Goal: Find specific page/section: Find specific page/section

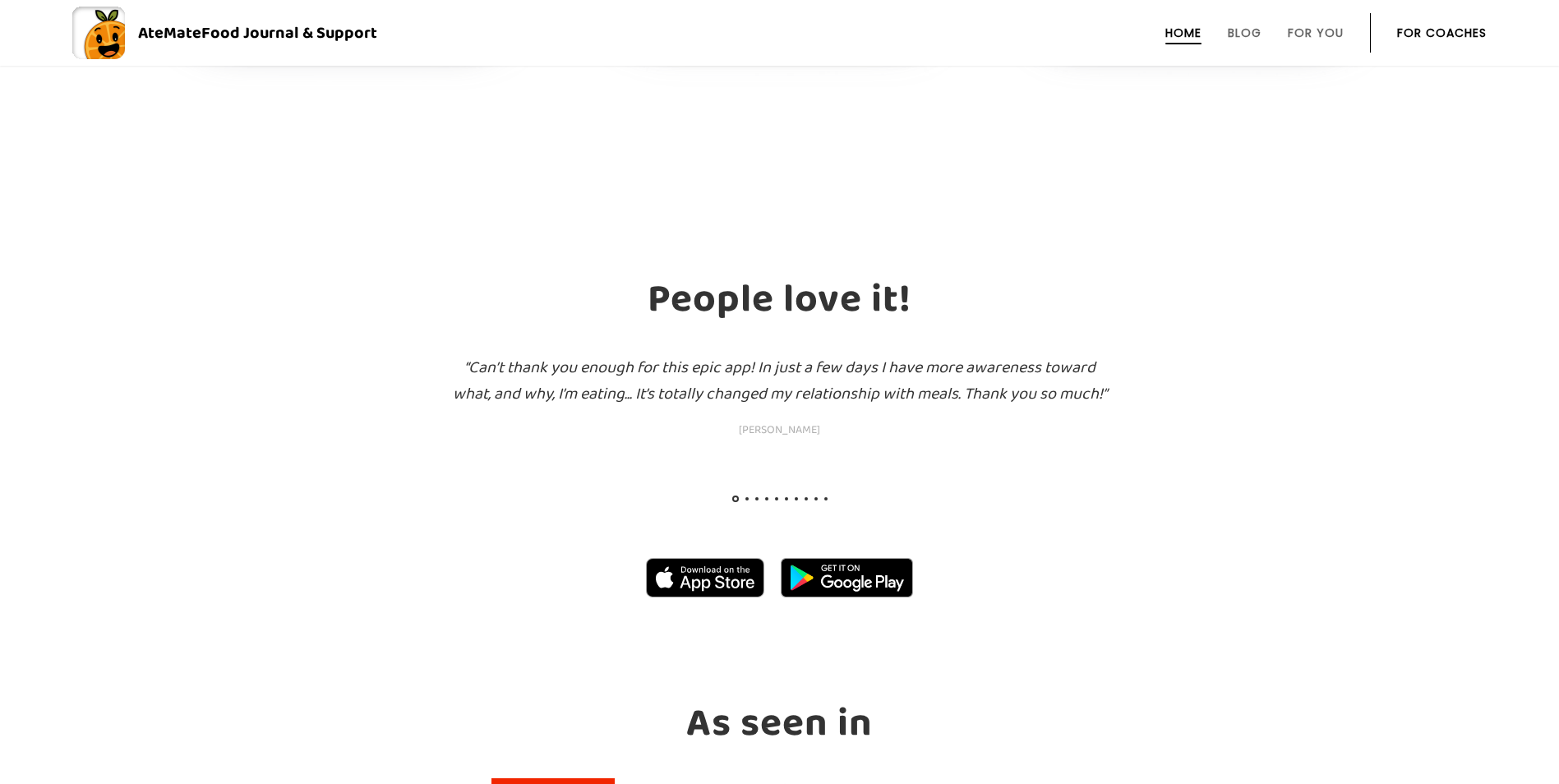
scroll to position [2109, 0]
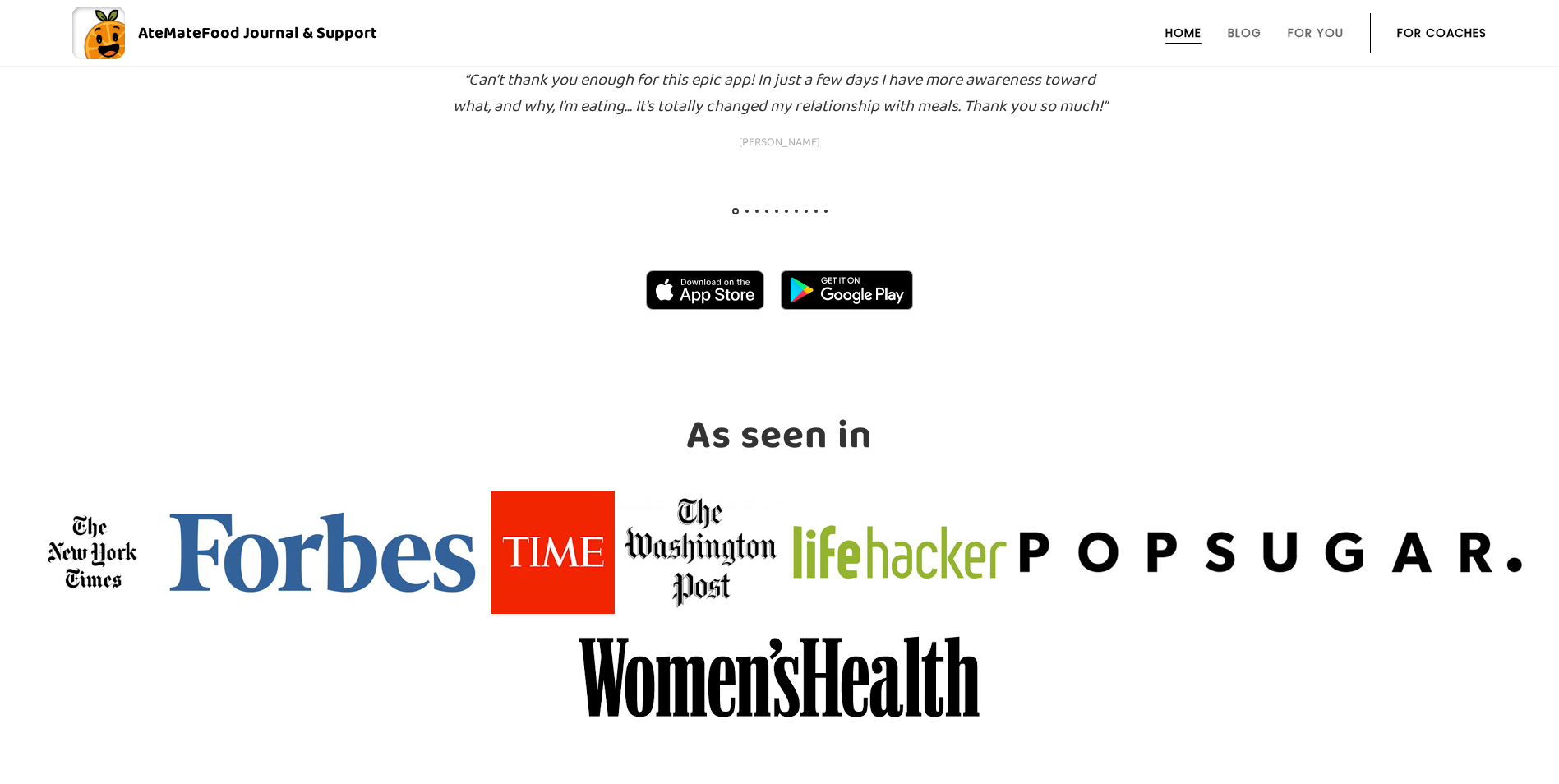
click at [745, 213] on div at bounding box center [780, 214] width 101 height 7
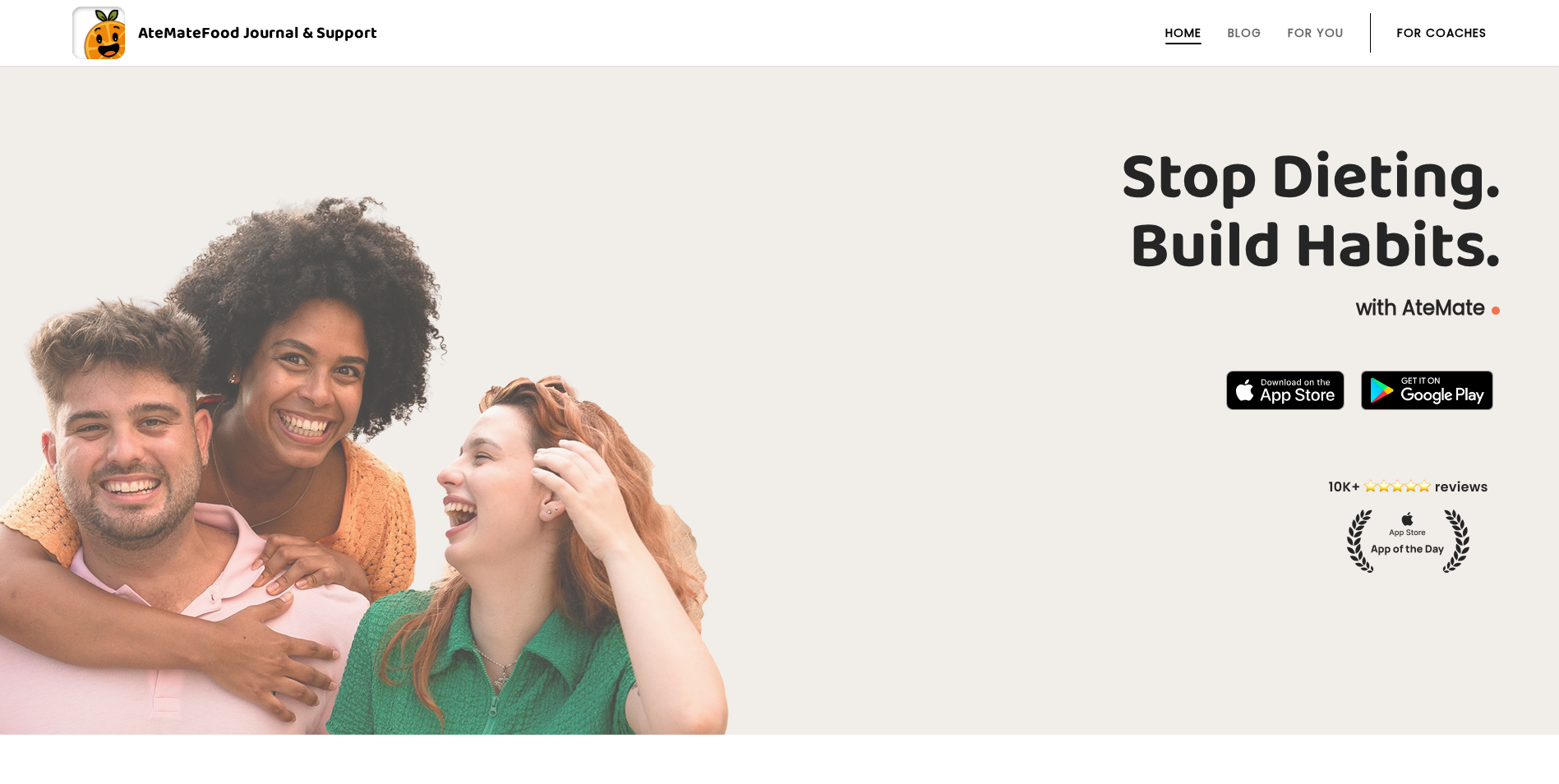
scroll to position [0, 0]
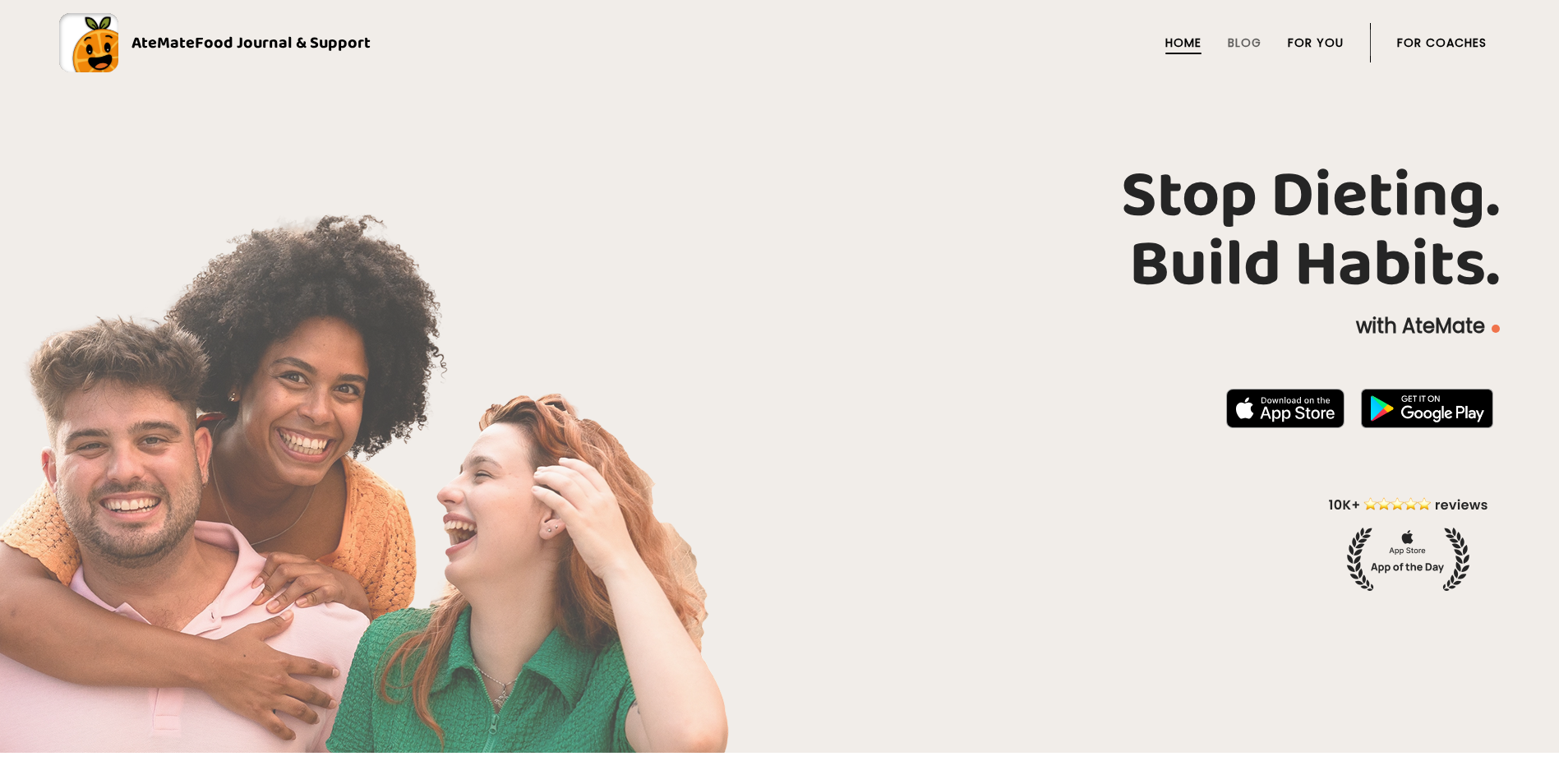
click at [1318, 35] on li "For You" at bounding box center [1315, 43] width 56 height 40
click at [1318, 43] on link "For You" at bounding box center [1315, 43] width 56 height 13
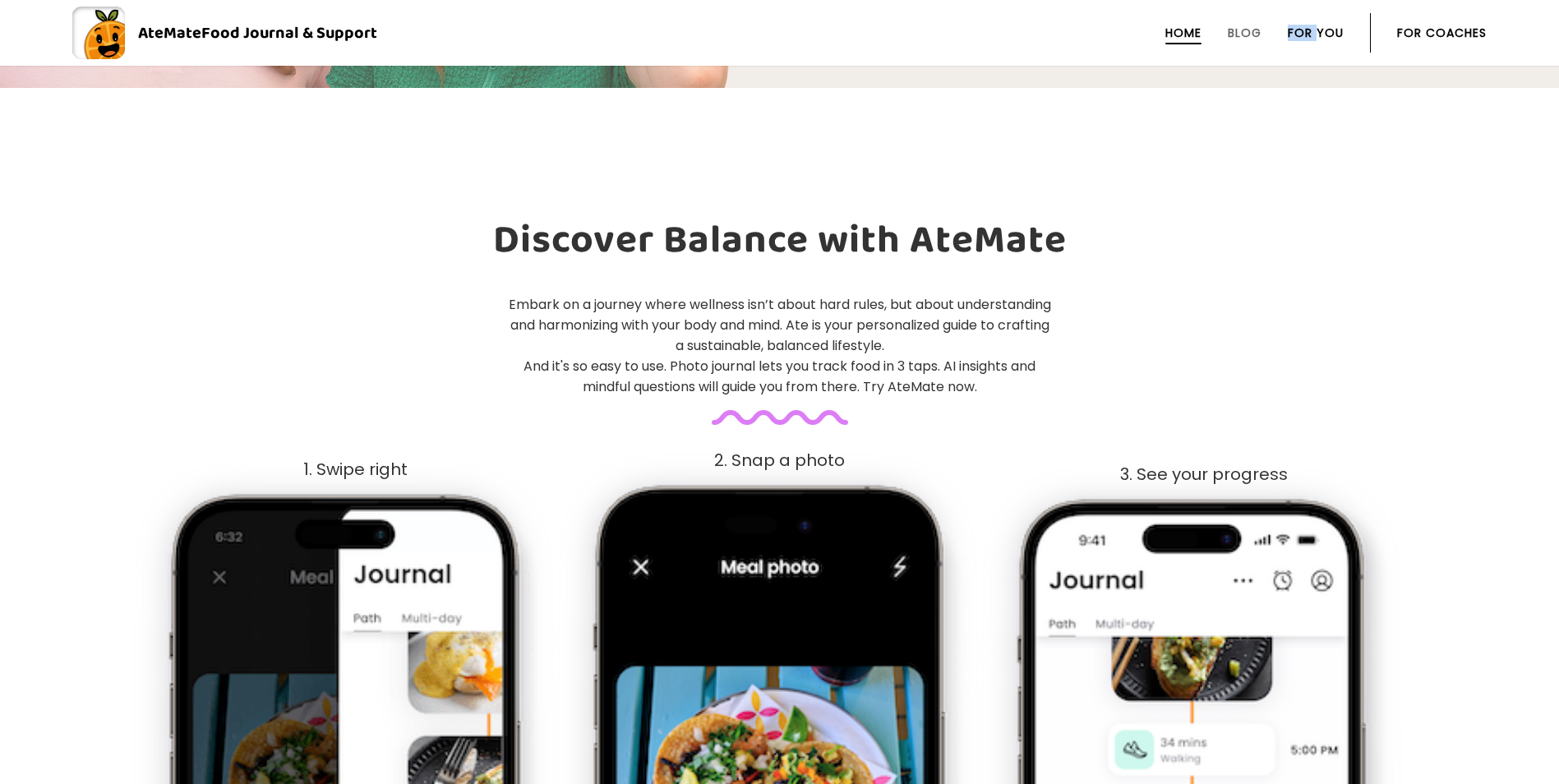
scroll to position [666, 0]
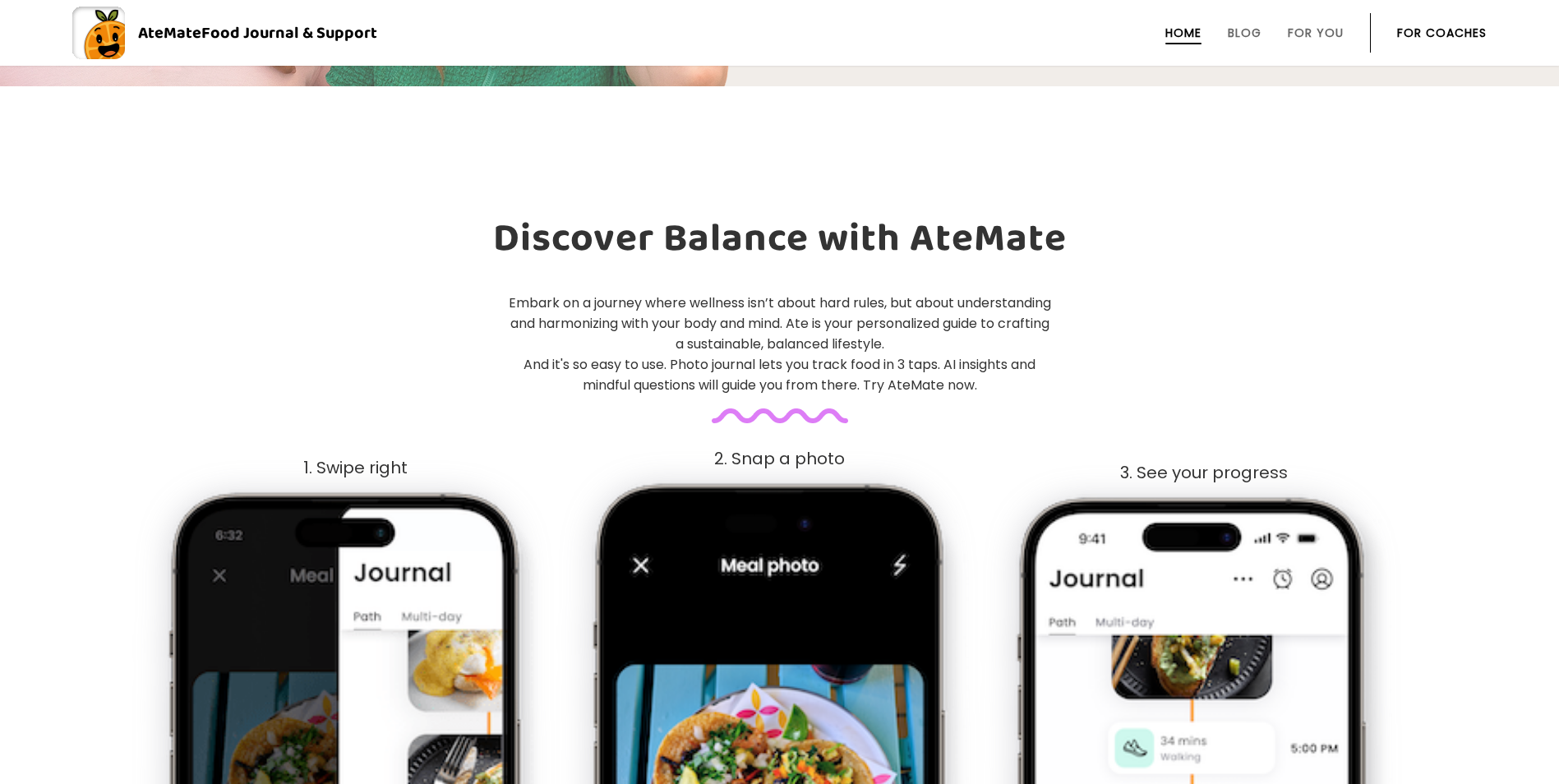
click at [1423, 21] on li "For Coaches" at bounding box center [1442, 33] width 89 height 40
click at [1424, 30] on link "For Coaches" at bounding box center [1442, 33] width 89 height 13
